Goal: Task Accomplishment & Management: Complete application form

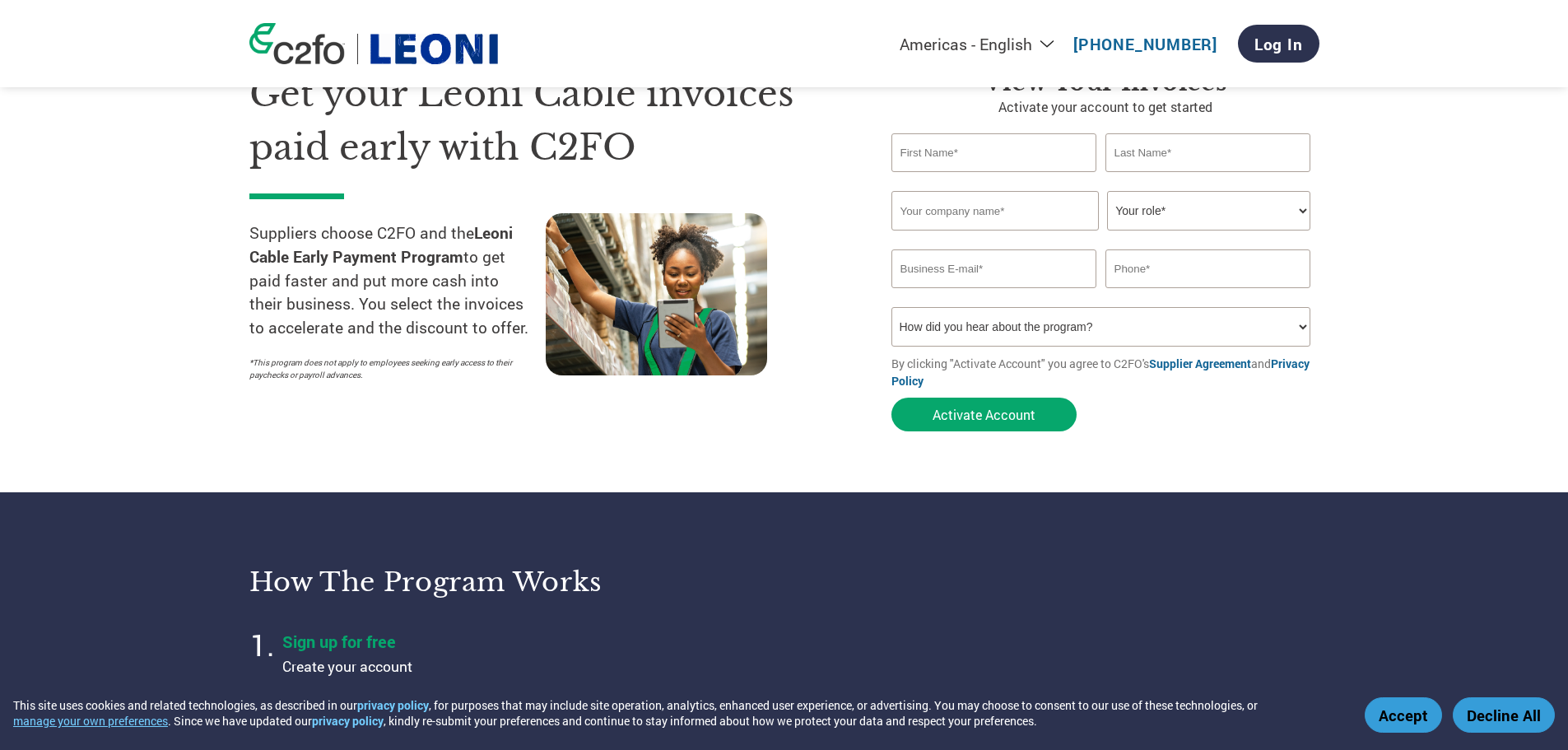
scroll to position [82, 0]
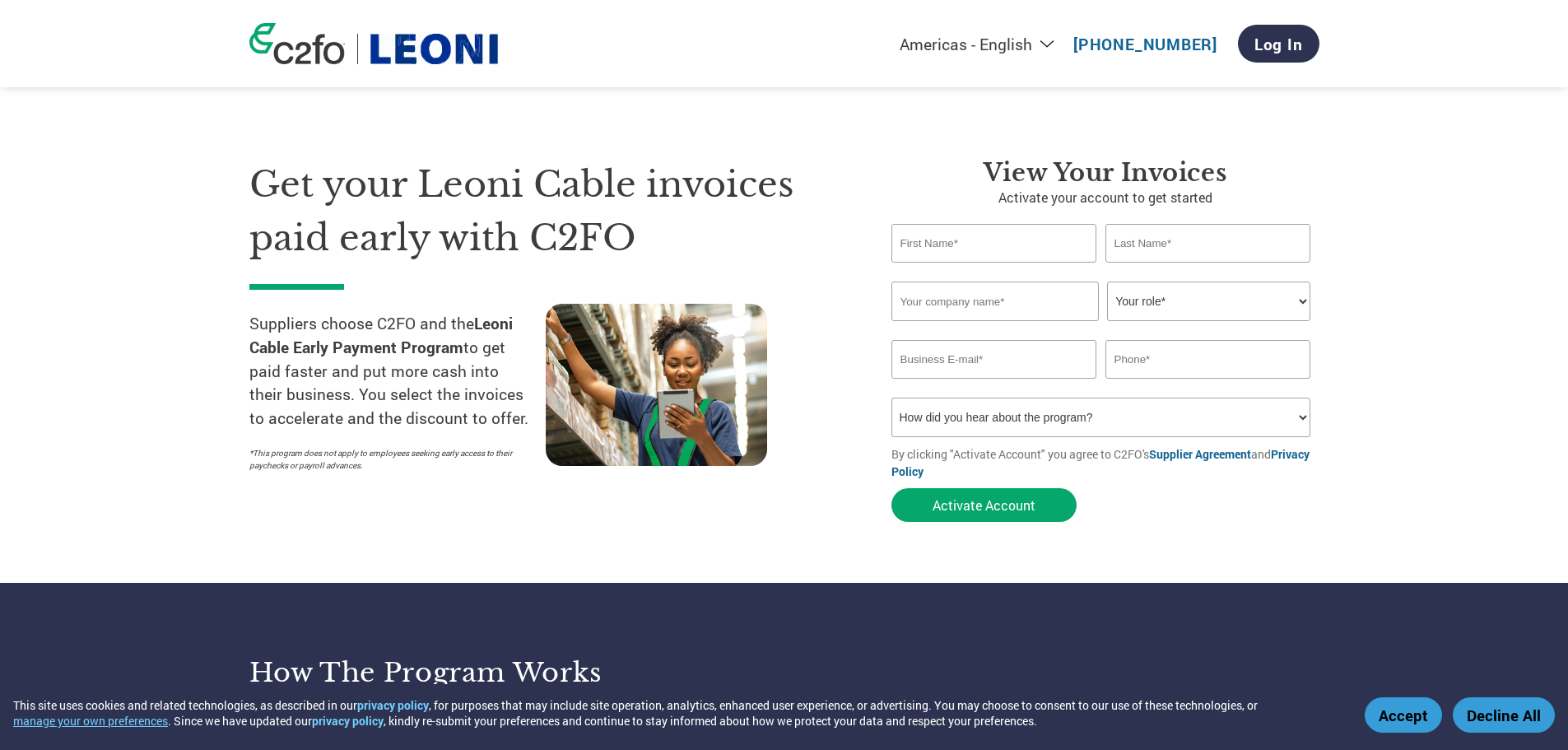
click at [904, 255] on input "text" at bounding box center [994, 243] width 205 height 39
type input "Andra"
type input "Buckner"
type input "IEWC Corp."
click at [1185, 312] on select "Your role* CFO Controller Credit Manager Finance Director Treasurer CEO Preside…" at bounding box center [1208, 301] width 204 height 40
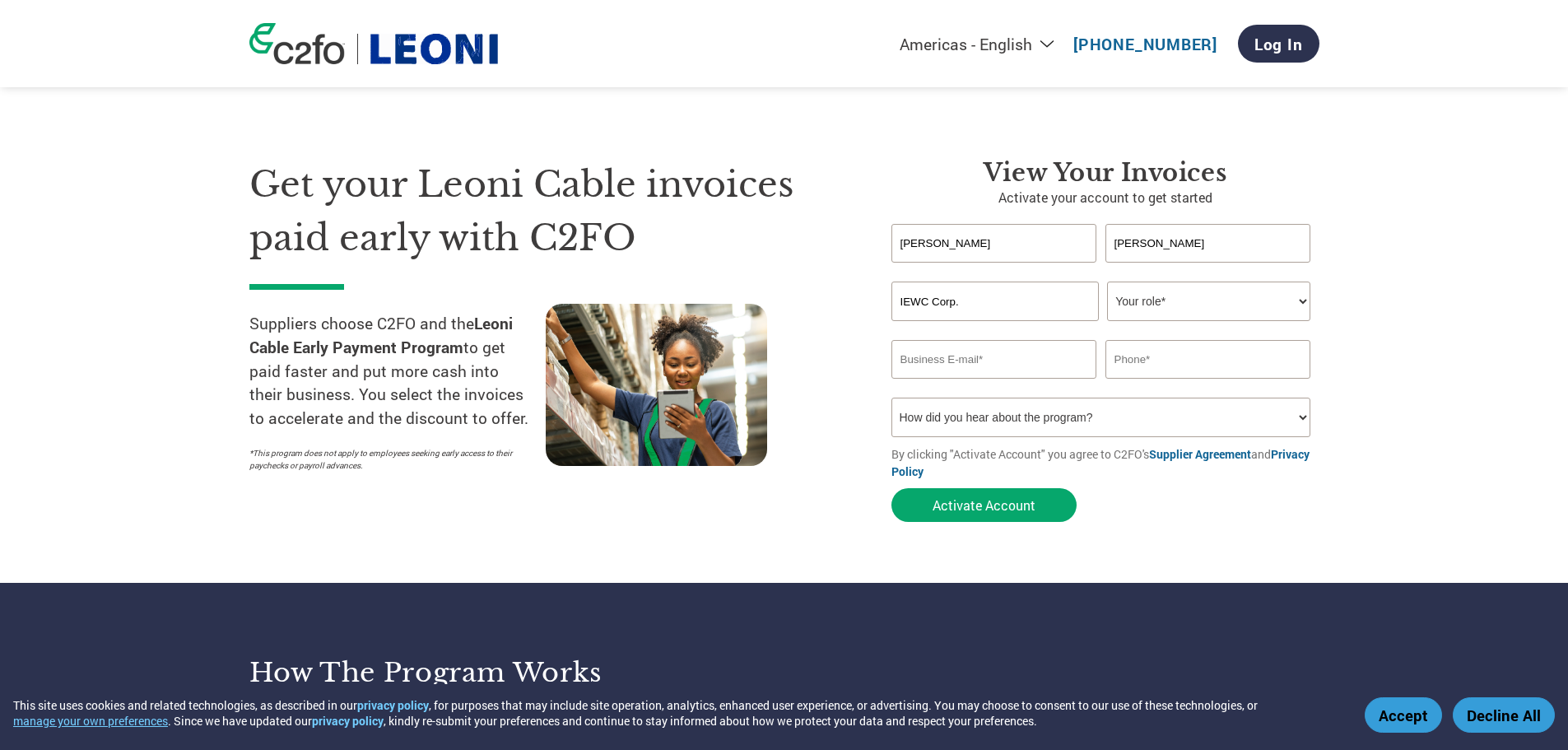
select select "CREDIT_MANAGER"
click at [1106, 282] on select "Your role* CFO Controller Credit Manager Finance Director Treasurer CEO Preside…" at bounding box center [1208, 301] width 204 height 40
click at [989, 362] on input "email" at bounding box center [994, 360] width 205 height 39
type input "abuckner@iewc.com"
type input "262-957-1186"
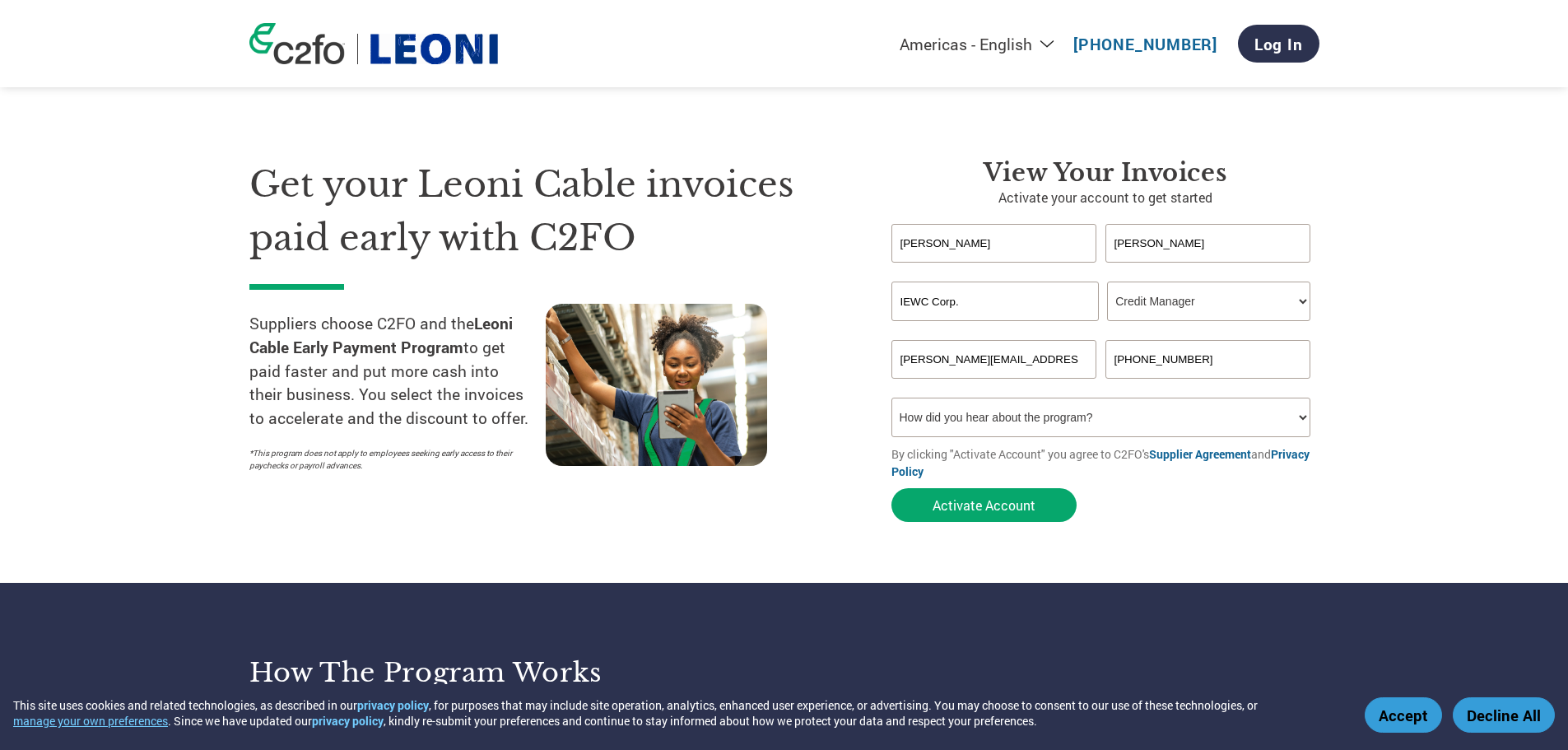
drag, startPoint x: 965, startPoint y: 430, endPoint x: 973, endPoint y: 431, distance: 8.1
click at [965, 430] on select "How did you hear about the program? Received a letter Email Social Media Online…" at bounding box center [1100, 417] width 420 height 40
select select "Other"
click at [891, 397] on select "How did you hear about the program? Received a letter Email Social Media Online…" at bounding box center [1100, 417] width 420 height 40
click at [1027, 515] on button "Activate Account" at bounding box center [983, 505] width 185 height 34
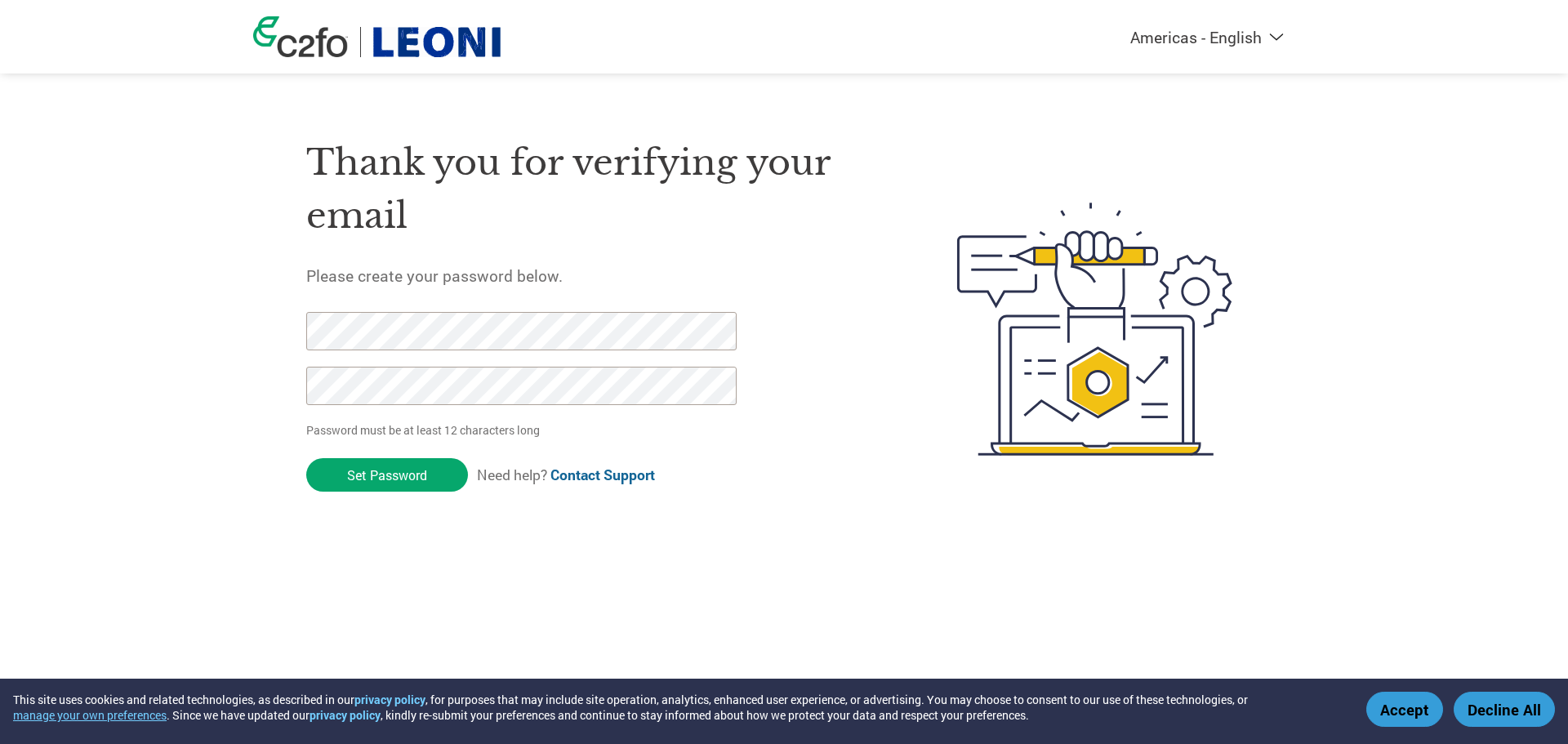
click at [1419, 715] on button "Accept" at bounding box center [1405, 709] width 77 height 35
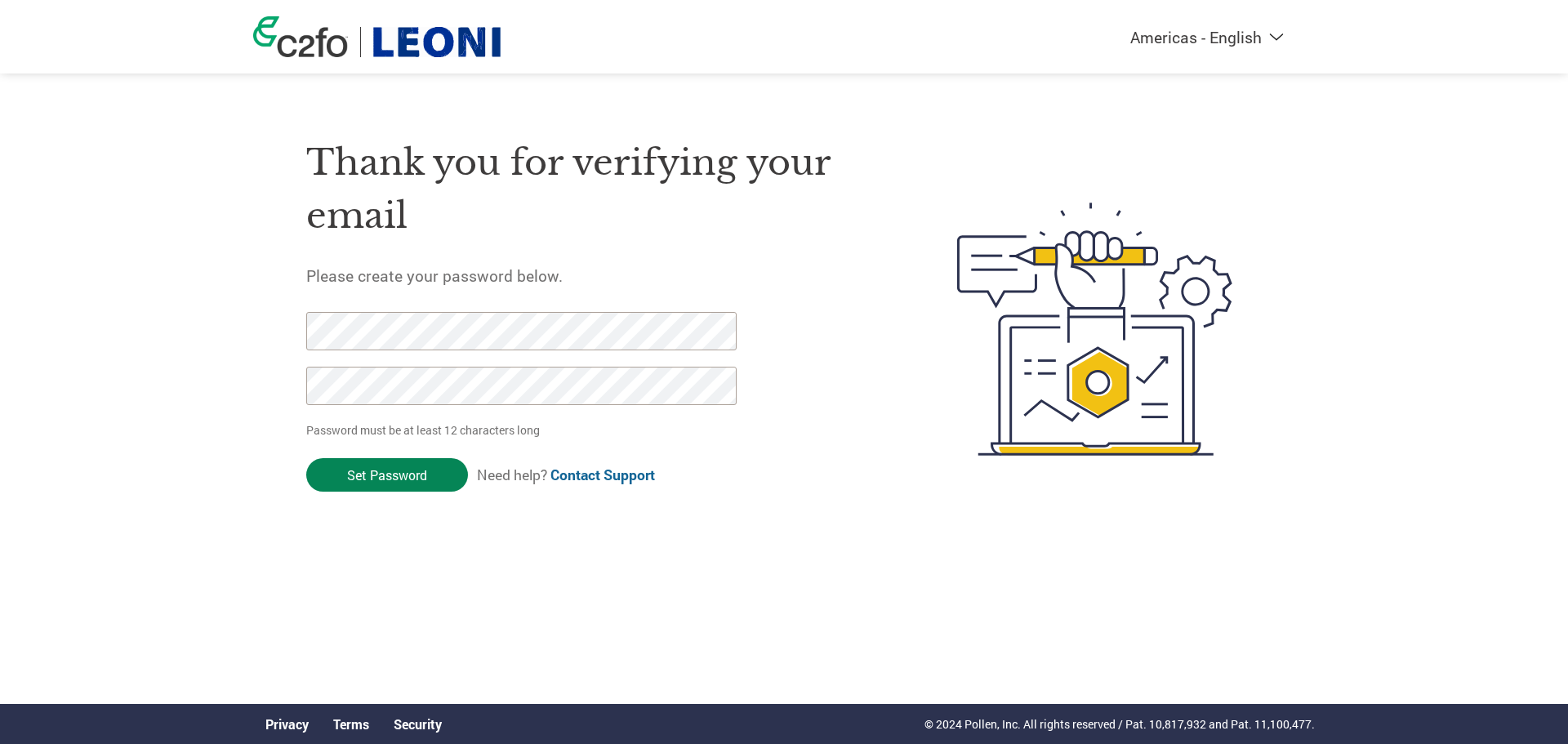
click at [440, 464] on input "Set Password" at bounding box center [387, 475] width 162 height 34
